Goal: Transaction & Acquisition: Purchase product/service

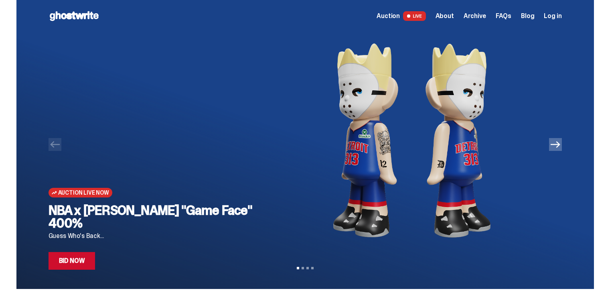
click at [558, 144] on icon "Next" at bounding box center [556, 145] width 10 height 10
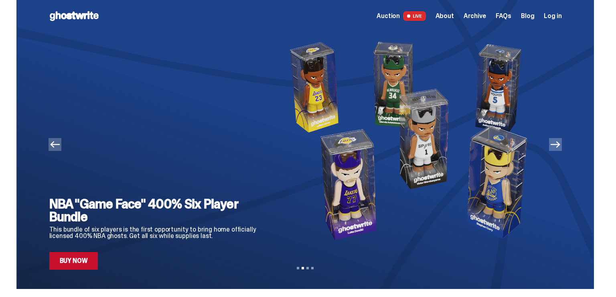
click at [558, 144] on icon "Next" at bounding box center [556, 145] width 10 height 10
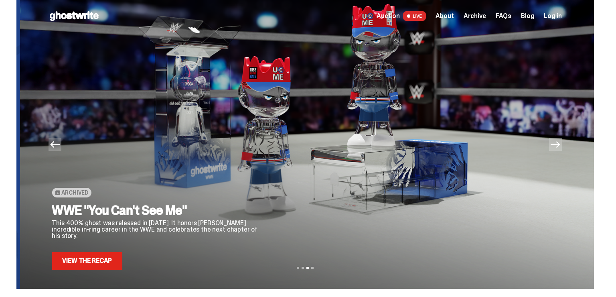
click at [558, 144] on icon "Next" at bounding box center [556, 145] width 10 height 10
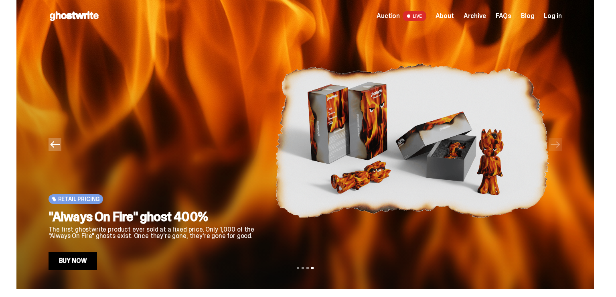
click at [60, 146] on icon "Previous" at bounding box center [55, 145] width 10 height 10
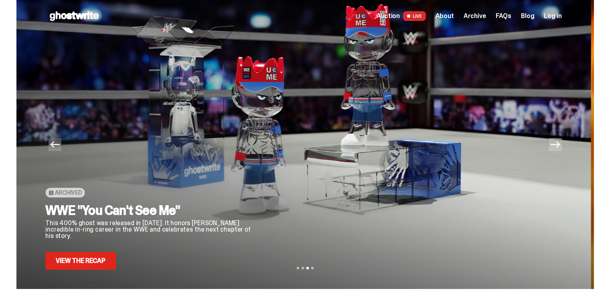
click at [60, 146] on icon "Previous" at bounding box center [55, 145] width 10 height 10
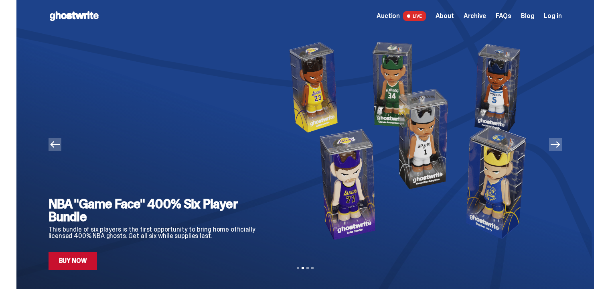
click at [60, 146] on icon "Previous" at bounding box center [55, 145] width 10 height 10
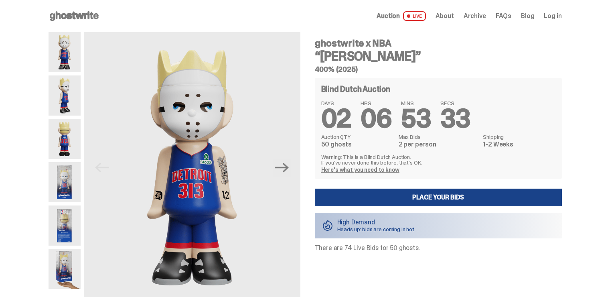
click at [72, 179] on img at bounding box center [65, 182] width 32 height 40
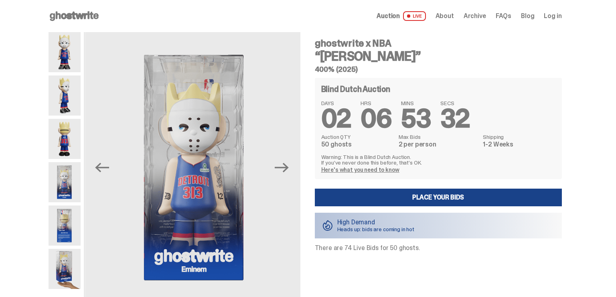
click at [69, 139] on img at bounding box center [65, 139] width 32 height 40
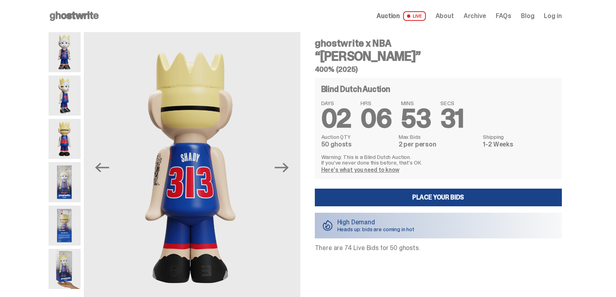
click at [69, 91] on img at bounding box center [65, 95] width 32 height 40
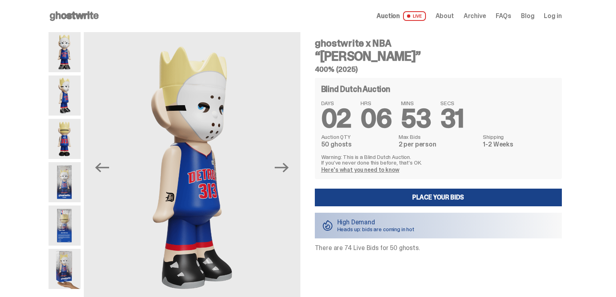
click at [68, 47] on img at bounding box center [65, 52] width 32 height 40
